Goal: Transaction & Acquisition: Subscribe to service/newsletter

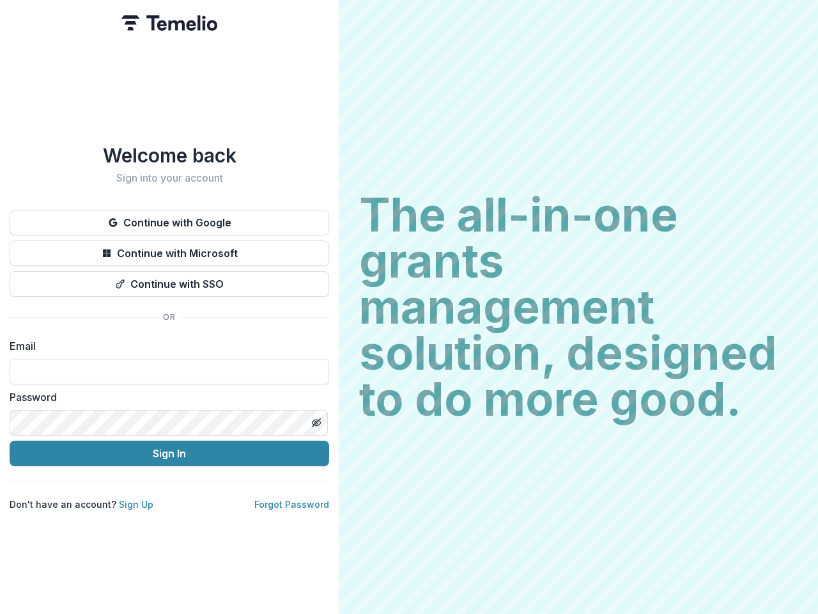
click at [409, 307] on h2 "The all-in-one grants management solution, designed to do more good." at bounding box center [578, 307] width 439 height 230
click at [169, 217] on button "Continue with Google" at bounding box center [170, 223] width 320 height 26
click at [169, 248] on button "Continue with Microsoft" at bounding box center [170, 253] width 320 height 26
click at [169, 279] on button "Continue with SSO" at bounding box center [170, 284] width 320 height 26
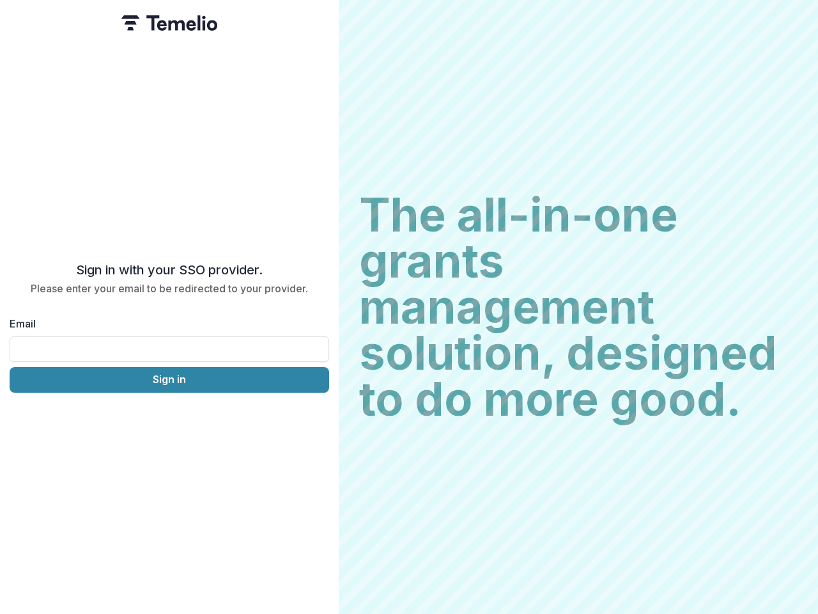
click at [316, 417] on div "Sign in with your SSO provider. Please enter your email to be redirected to you…" at bounding box center [169, 307] width 339 height 614
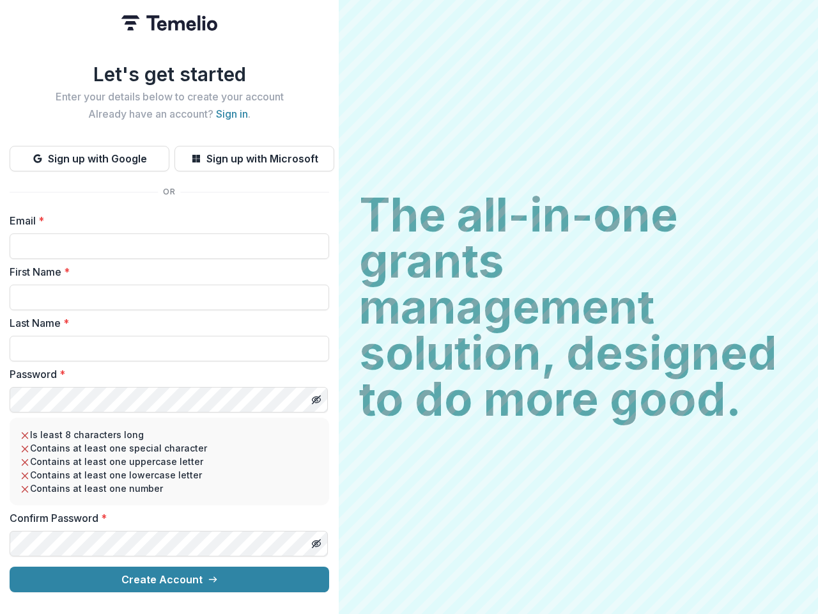
click at [409, 307] on h2 "The all-in-one grants management solution, designed to do more good." at bounding box center [578, 307] width 439 height 230
click at [90, 153] on button "Sign up with Google" at bounding box center [90, 159] width 160 height 26
click at [254, 153] on button "Sign up with Microsoft" at bounding box center [255, 159] width 160 height 26
click at [316, 396] on line "Toggle password visibility" at bounding box center [317, 400] width 8 height 8
click at [316, 540] on line "Toggle password visibility" at bounding box center [317, 544] width 8 height 8
